Goal: Information Seeking & Learning: Learn about a topic

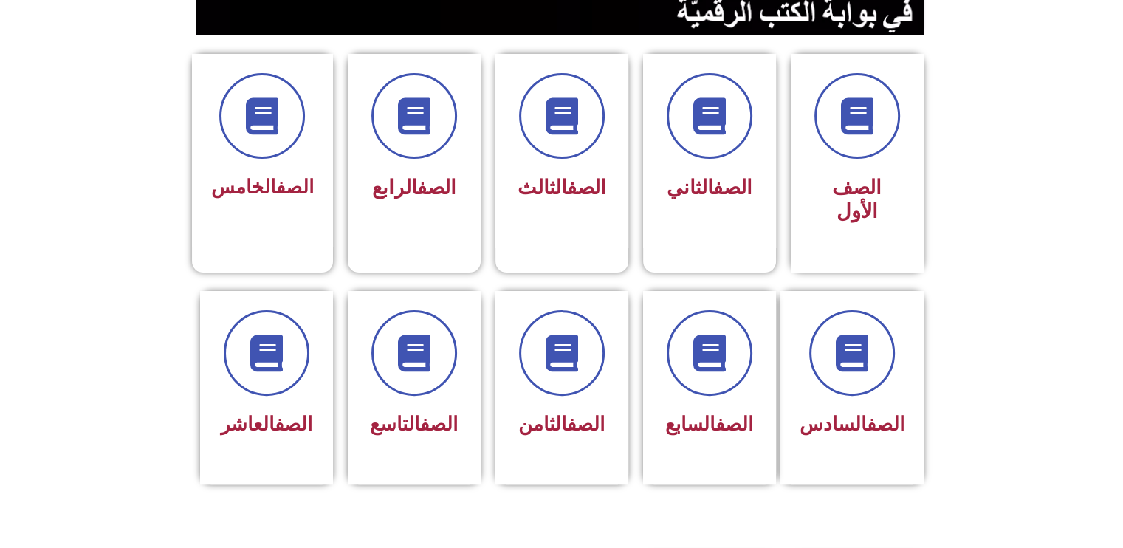
scroll to position [413, 0]
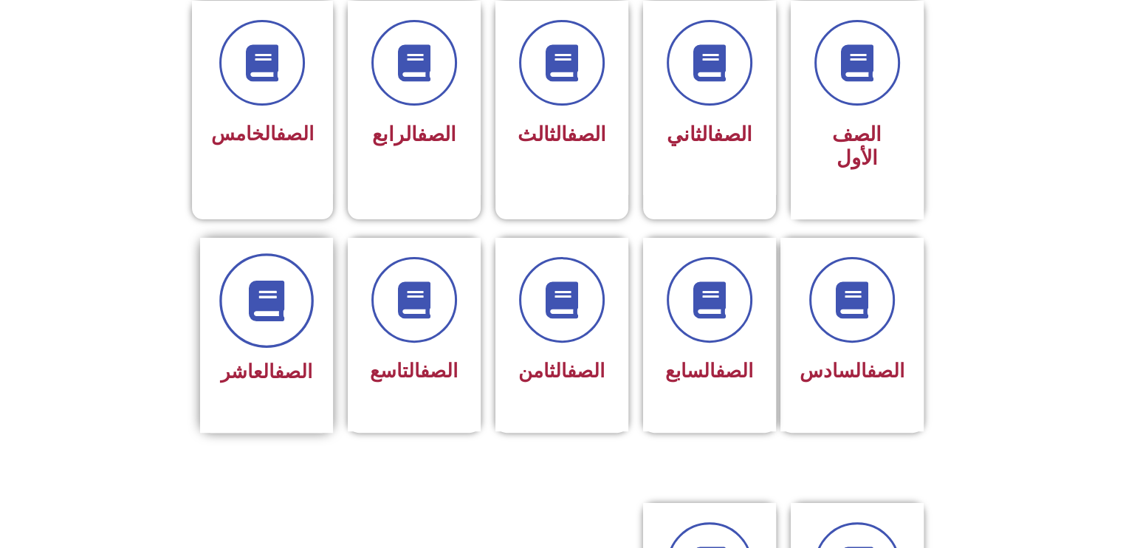
click at [256, 285] on icon at bounding box center [266, 300] width 41 height 41
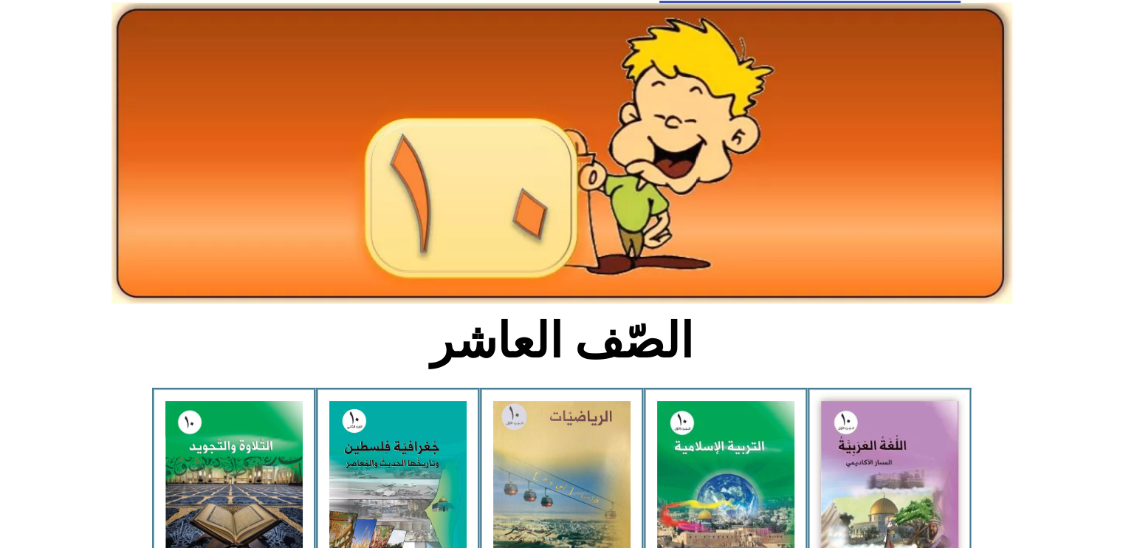
scroll to position [118, 0]
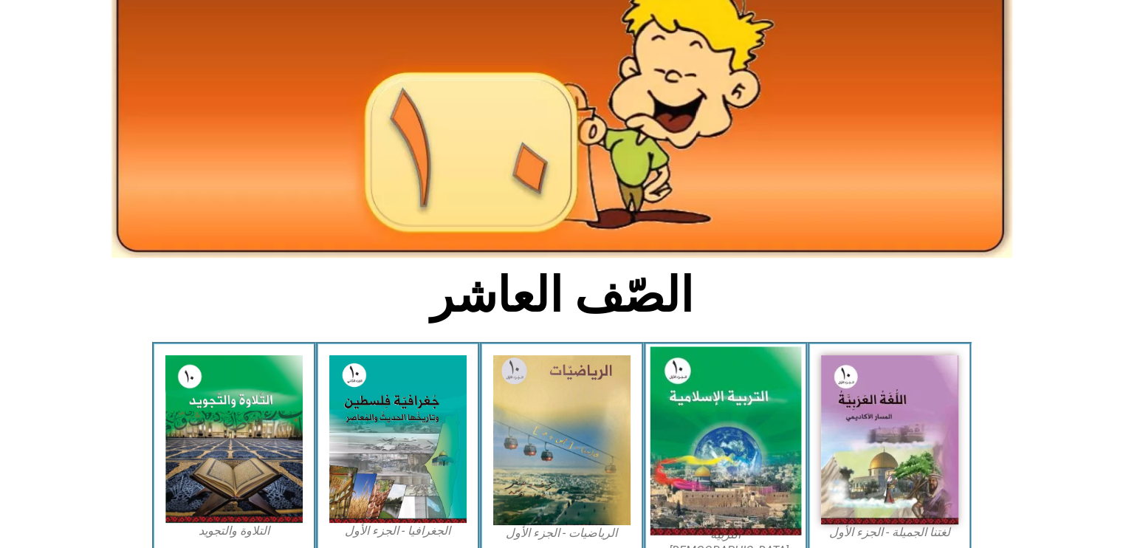
click at [742, 452] on img at bounding box center [725, 441] width 151 height 188
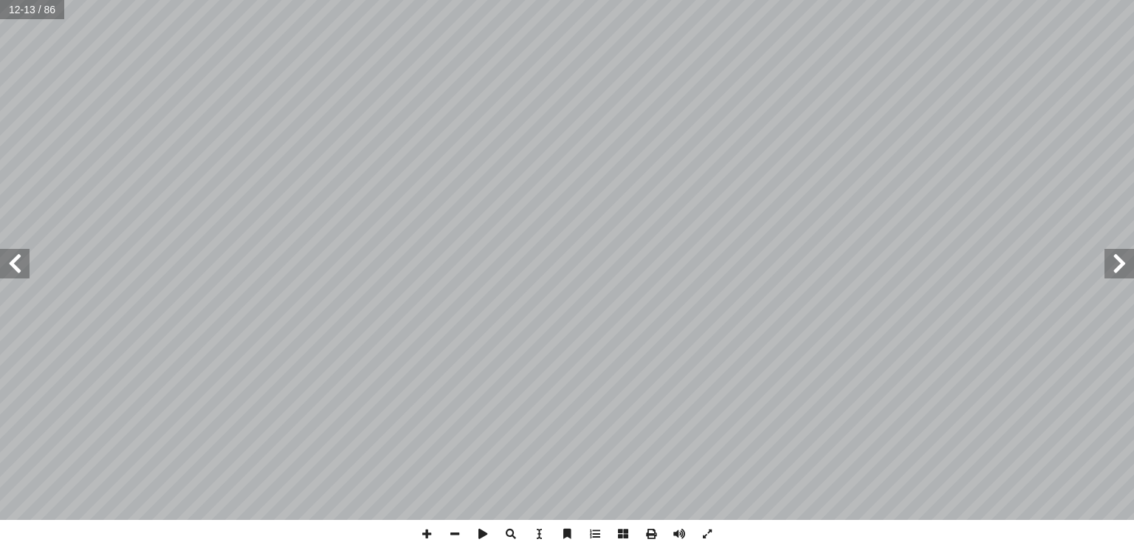
click at [847, 0] on html "الصفحة الرئيسية الصف الأول الصف الثاني الصف الثالث الصف الرابع الصف الخامس الصف…" at bounding box center [567, 67] width 1134 height 134
